Goal: Check status: Check status

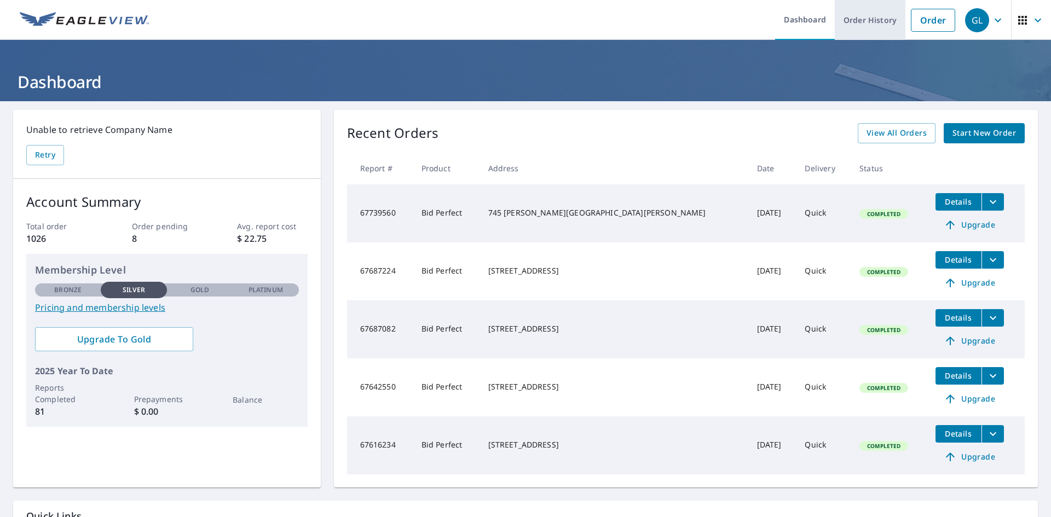
click at [861, 20] on link "Order History" at bounding box center [870, 20] width 71 height 40
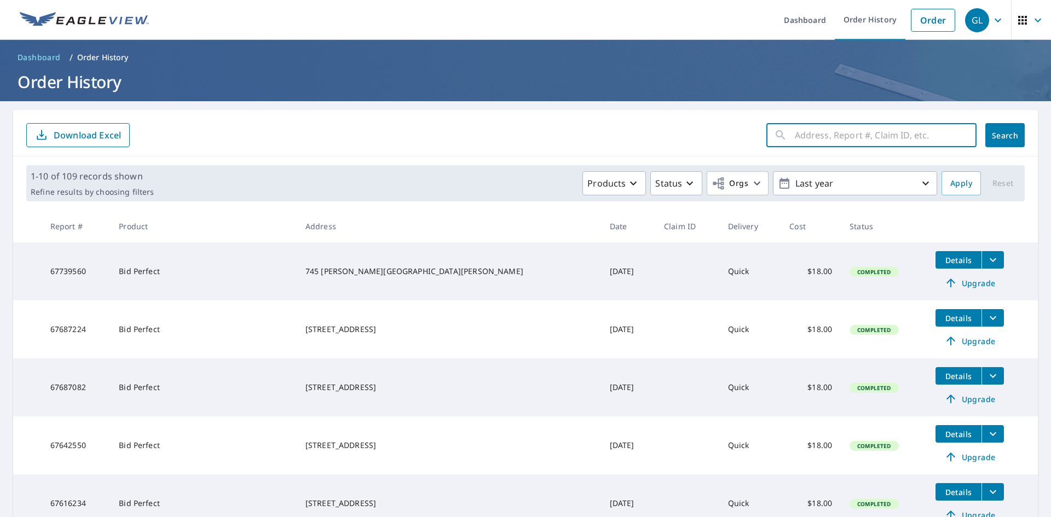
click at [840, 134] on input "text" at bounding box center [886, 135] width 182 height 31
type input "[PERSON_NAME][GEOGRAPHIC_DATA]"
click at [1000, 129] on button "Search" at bounding box center [1004, 135] width 39 height 24
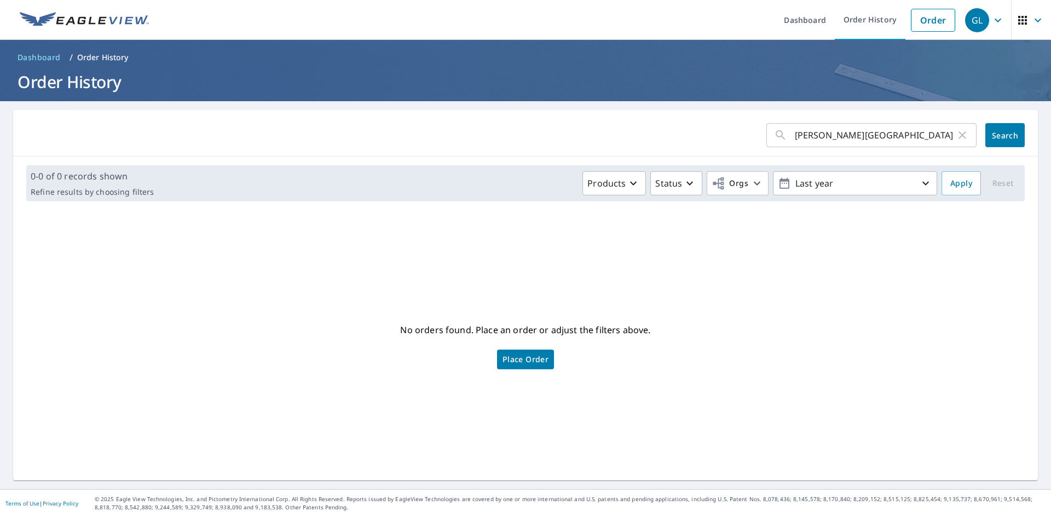
click at [785, 135] on div "[PERSON_NAME] ​" at bounding box center [871, 135] width 210 height 24
click at [795, 134] on input "[PERSON_NAME][GEOGRAPHIC_DATA]" at bounding box center [875, 135] width 161 height 31
type input "2100 [PERSON_NAME][GEOGRAPHIC_DATA]"
click at [998, 136] on span "Search" at bounding box center [1005, 135] width 22 height 10
click at [880, 135] on input "2100 [PERSON_NAME][GEOGRAPHIC_DATA]" at bounding box center [875, 135] width 161 height 31
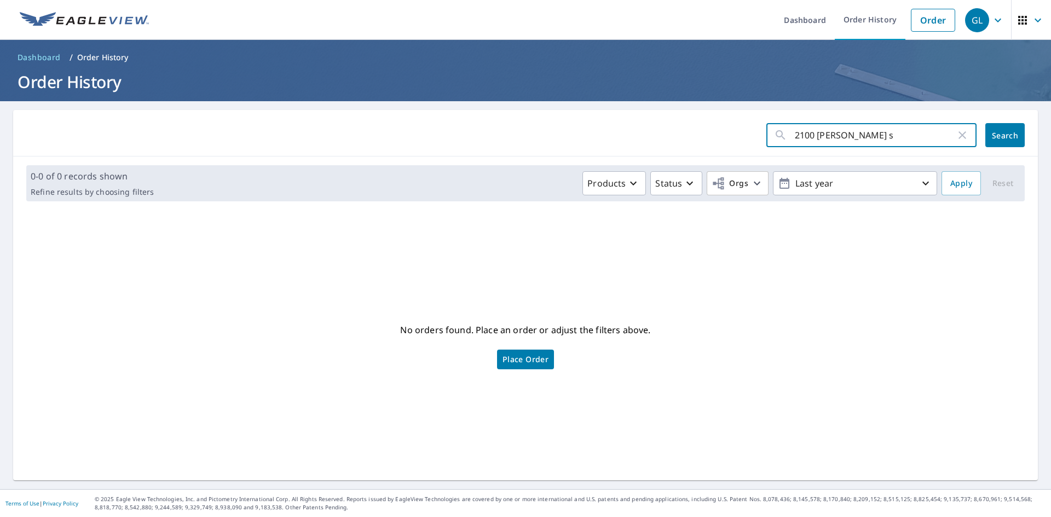
type input "2100 [PERSON_NAME][GEOGRAPHIC_DATA]"
click button "Search" at bounding box center [1004, 135] width 39 height 24
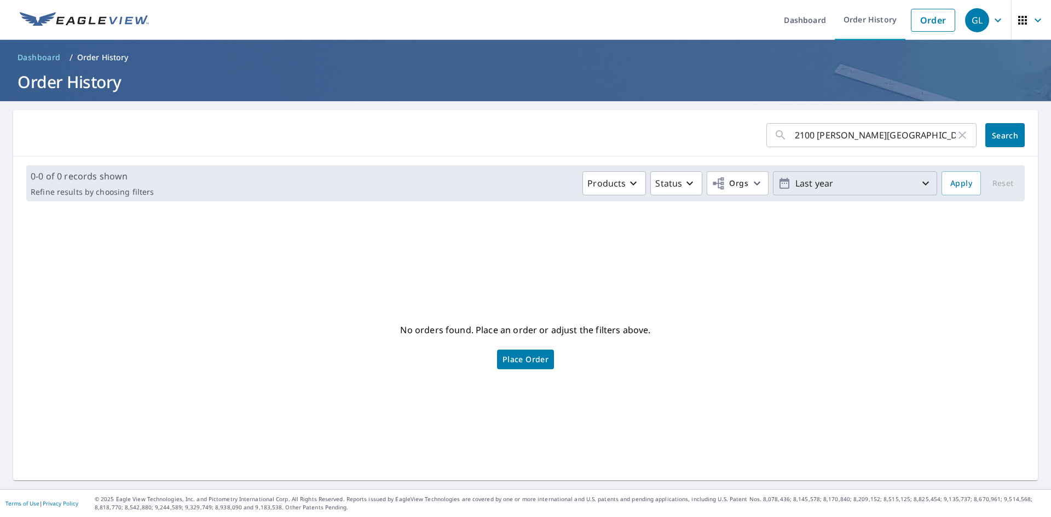
click at [919, 181] on icon "button" at bounding box center [925, 183] width 13 height 13
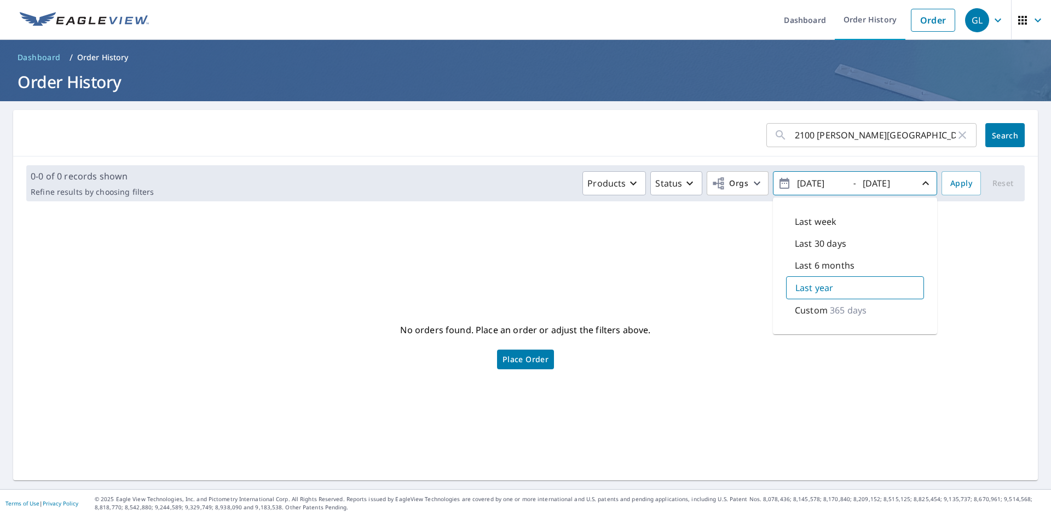
click at [957, 136] on icon "button" at bounding box center [962, 135] width 13 height 13
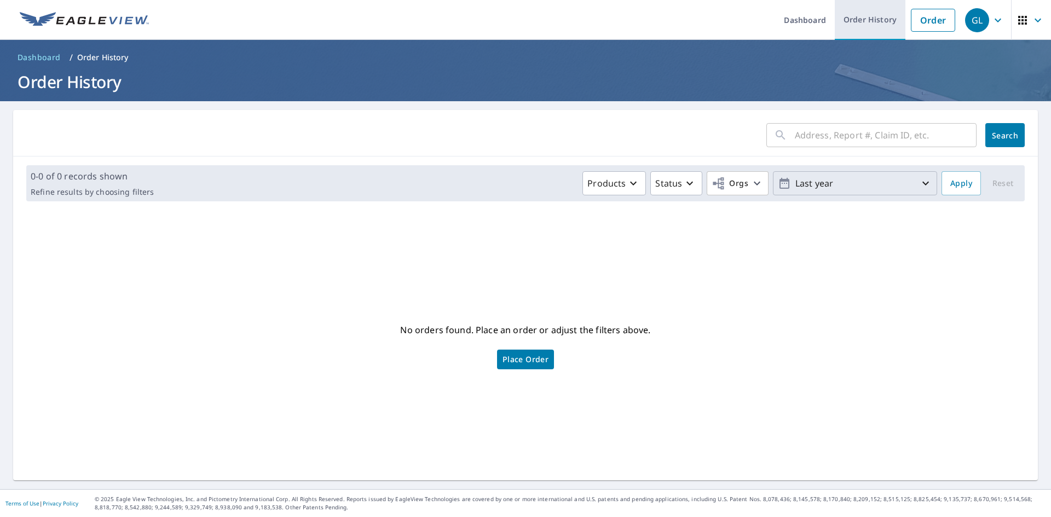
click at [865, 18] on link "Order History" at bounding box center [870, 20] width 71 height 40
click at [862, 20] on link "Order History" at bounding box center [870, 20] width 71 height 40
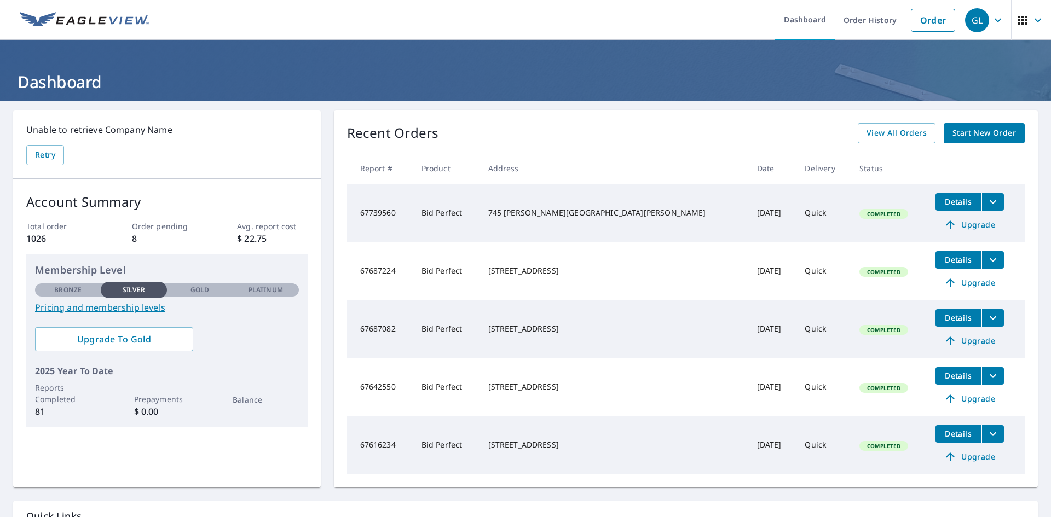
scroll to position [95, 0]
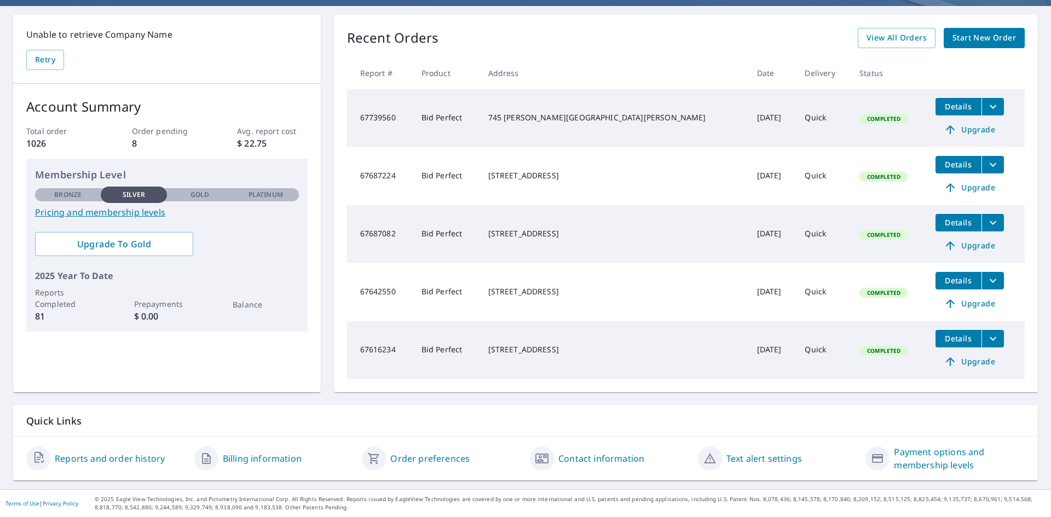
click at [99, 460] on link "Reports and order history" at bounding box center [110, 458] width 110 height 13
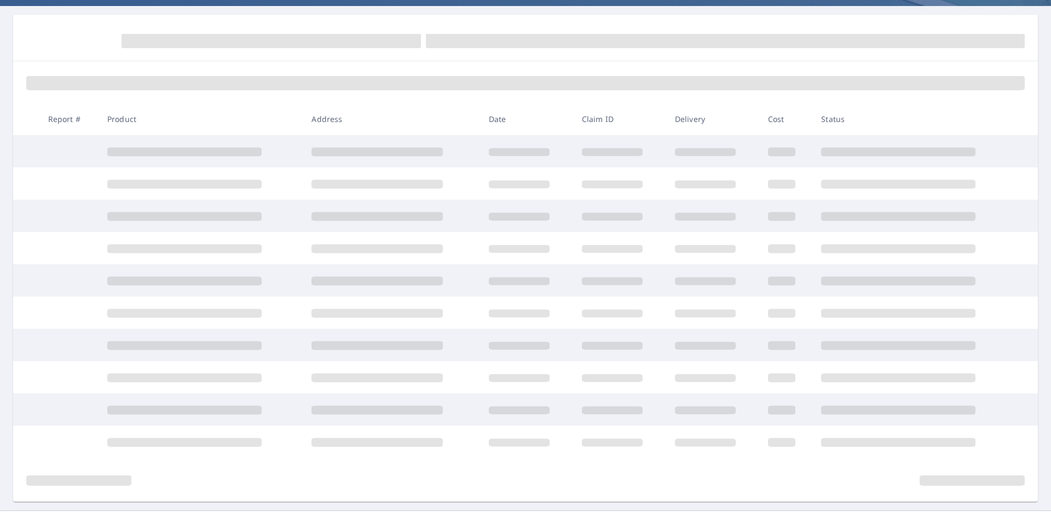
scroll to position [95, 0]
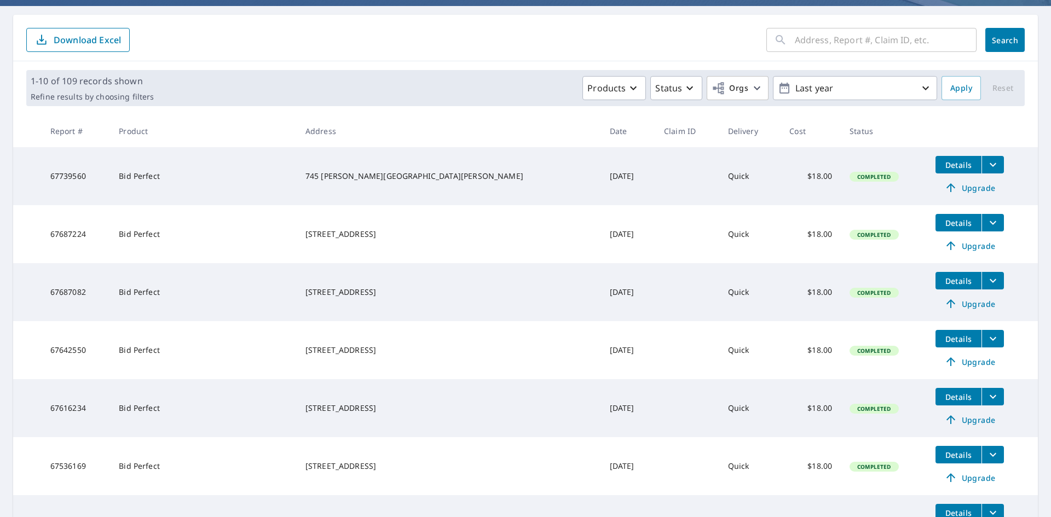
scroll to position [367, 0]
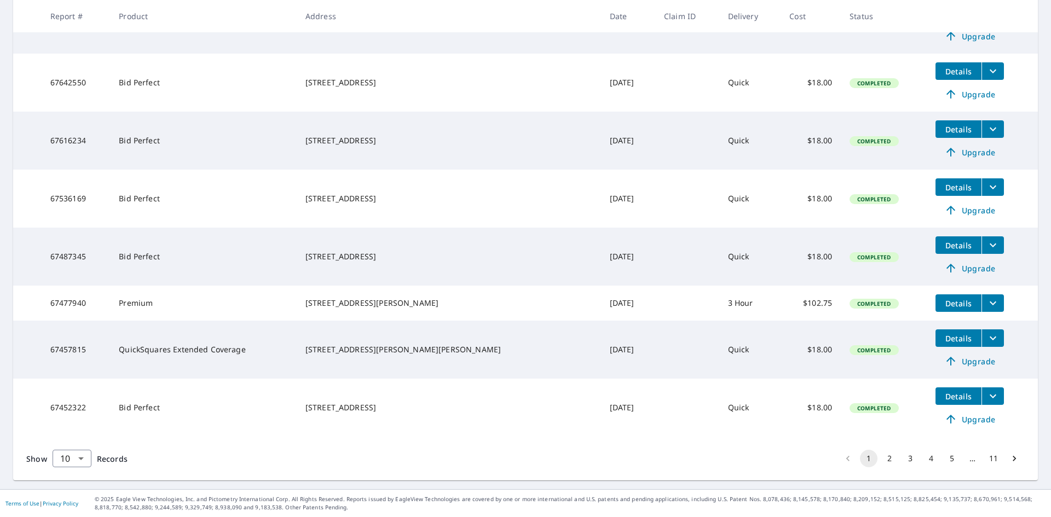
click at [1009, 461] on icon "Go to next page" at bounding box center [1014, 458] width 11 height 11
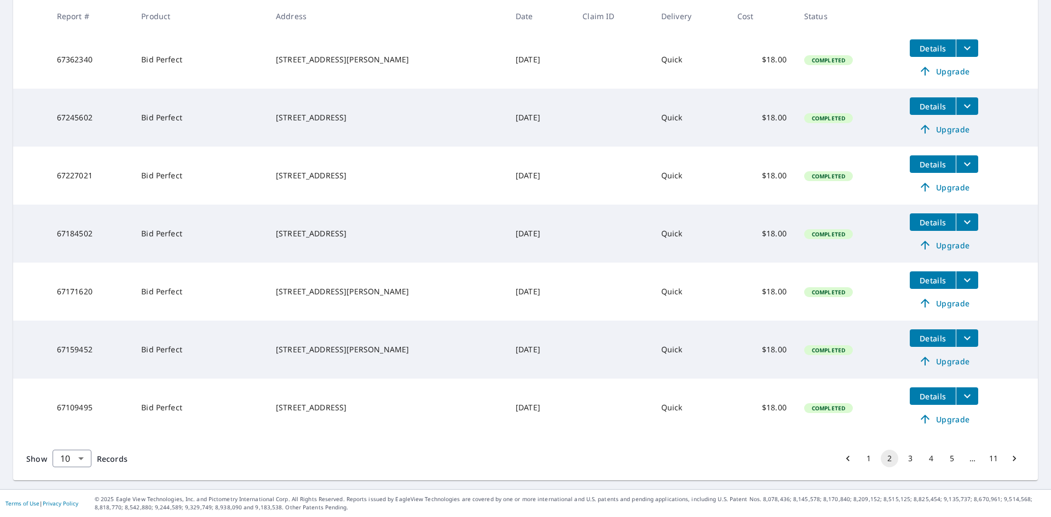
scroll to position [367, 0]
click at [986, 458] on button "11" at bounding box center [994, 459] width 18 height 18
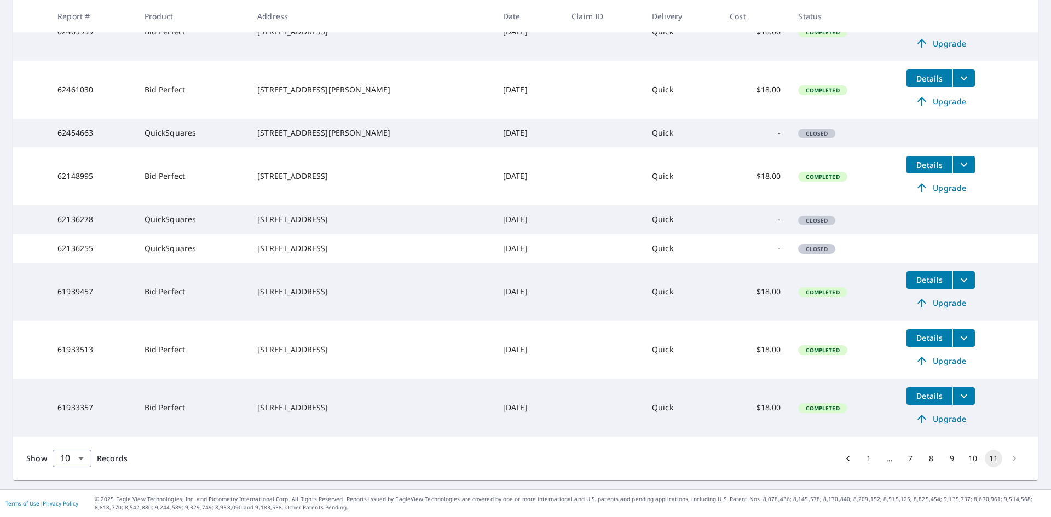
scroll to position [272, 0]
click at [1008, 458] on li "pagination navigation" at bounding box center [1014, 459] width 21 height 18
click at [986, 460] on button "11" at bounding box center [994, 459] width 18 height 18
